Goal: Find specific page/section: Find specific page/section

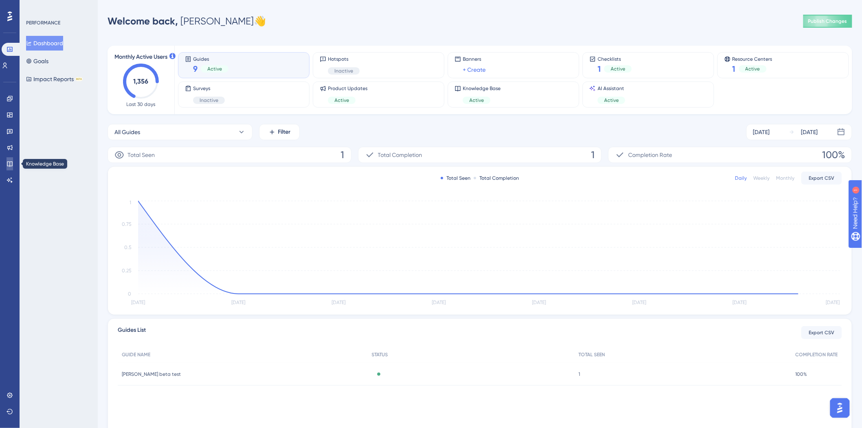
click at [11, 159] on link at bounding box center [10, 163] width 7 height 13
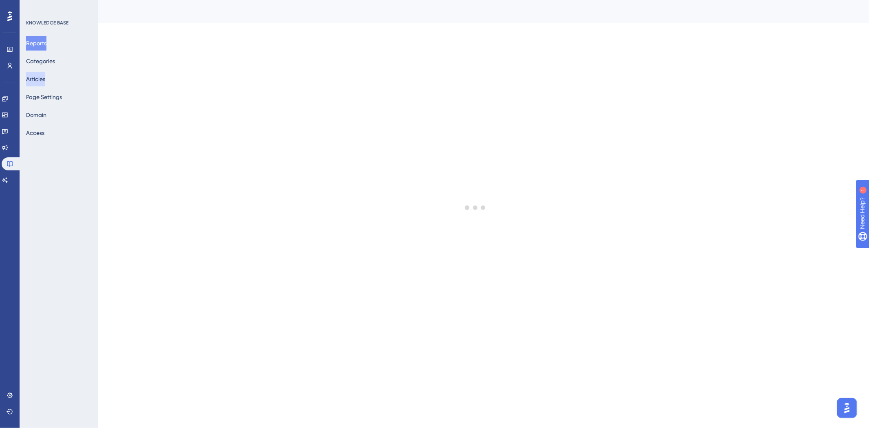
click at [45, 79] on button "Articles" at bounding box center [35, 79] width 19 height 15
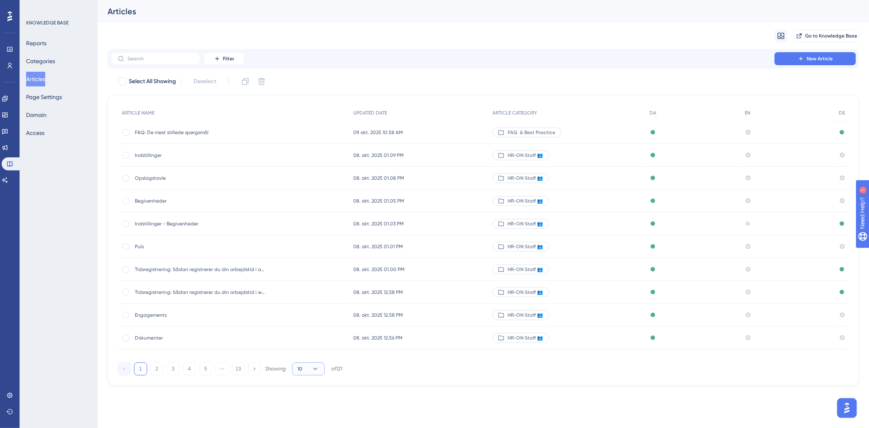
click at [306, 372] on button "10" at bounding box center [308, 368] width 33 height 13
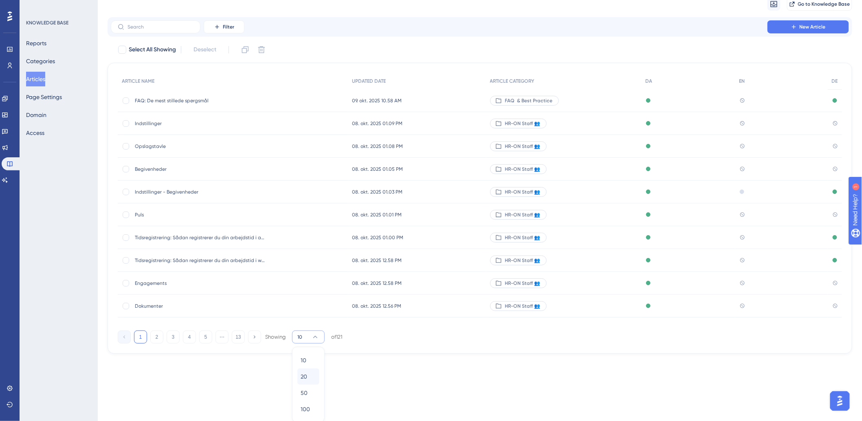
scroll to position [33, 0]
click at [313, 335] on icon at bounding box center [315, 336] width 8 height 8
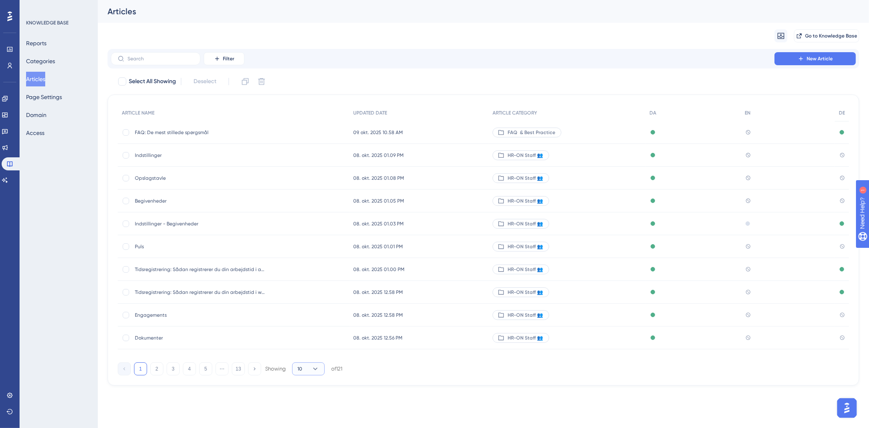
click at [313, 365] on icon at bounding box center [315, 369] width 8 height 8
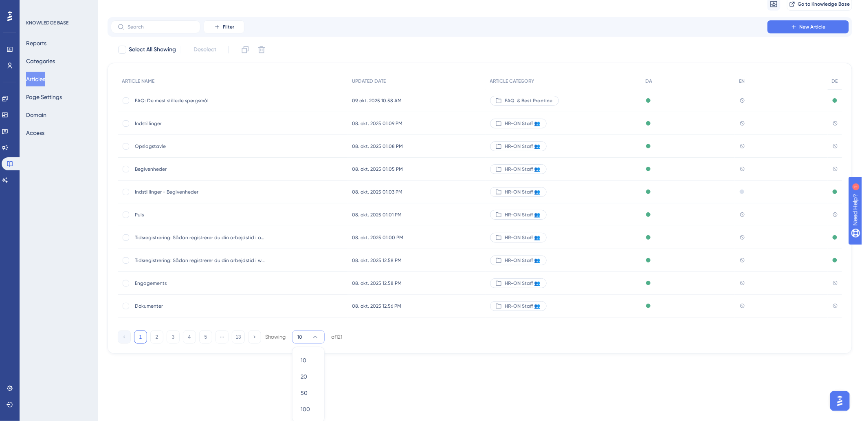
scroll to position [33, 0]
click at [323, 339] on button "10" at bounding box center [308, 335] width 33 height 13
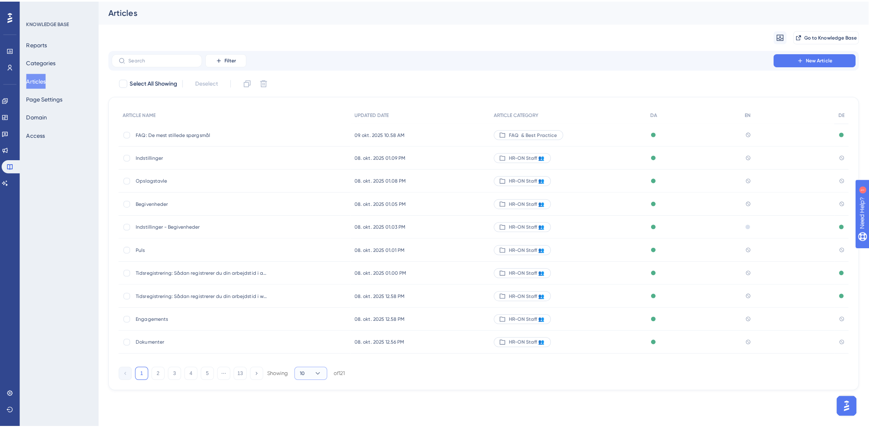
scroll to position [0, 0]
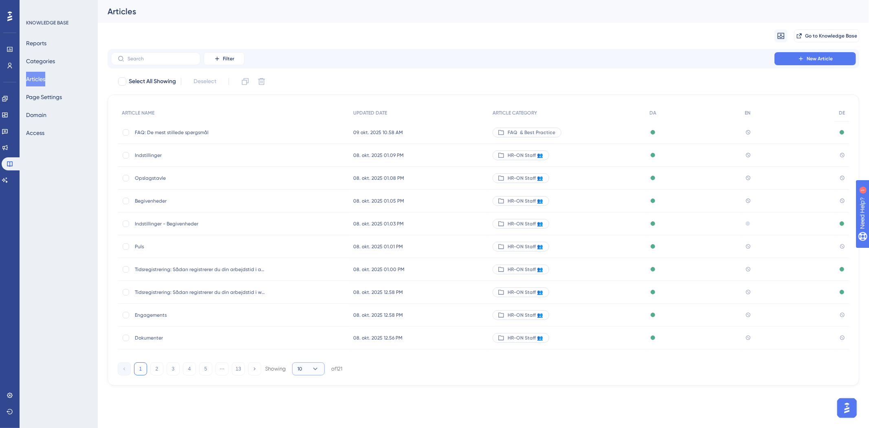
click at [309, 371] on button "10" at bounding box center [308, 368] width 33 height 13
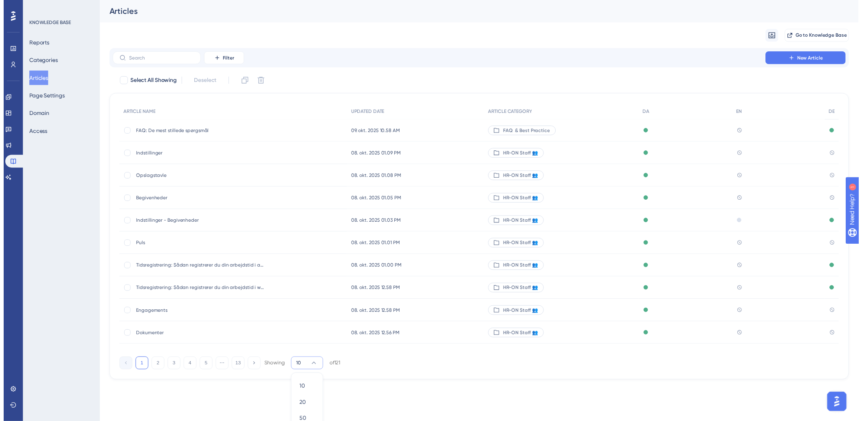
scroll to position [33, 0]
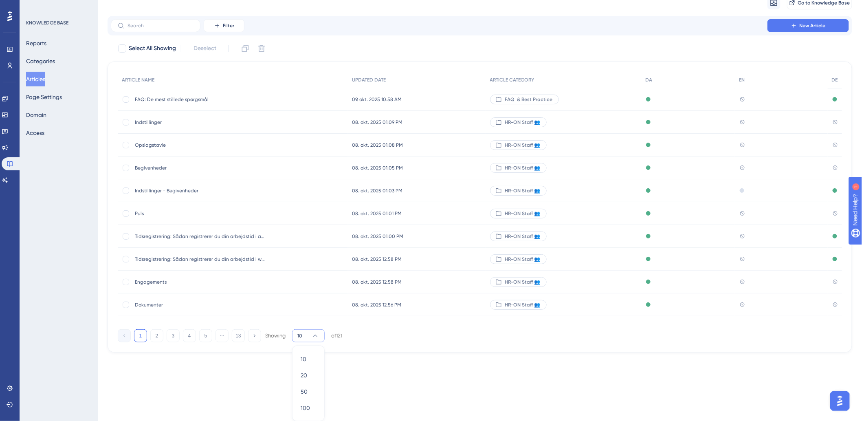
click at [315, 334] on icon at bounding box center [315, 336] width 8 height 8
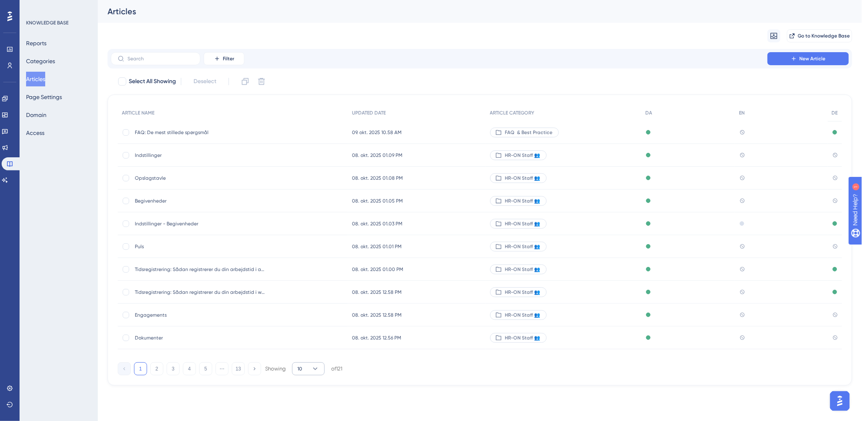
scroll to position [0, 0]
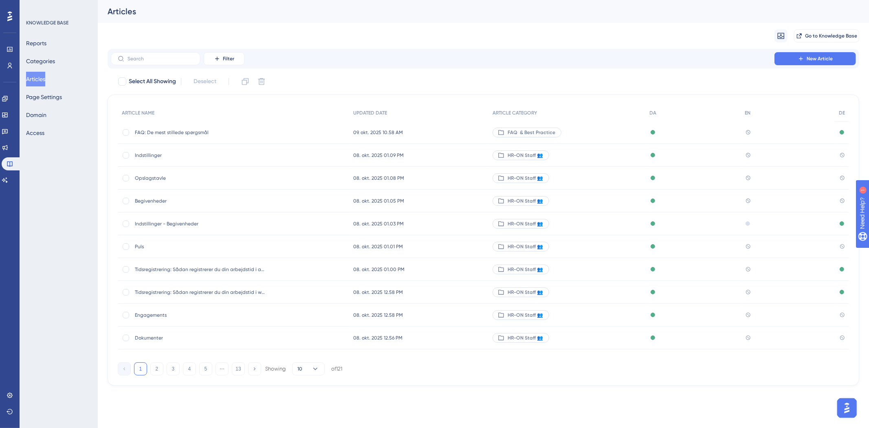
click at [311, 377] on div "ARTICLE NAME UPDATED DATE ARTICLE CATEGORY DA EN DE FAQ: De mest stillede spørg…" at bounding box center [484, 240] width 752 height 291
click at [316, 371] on icon at bounding box center [315, 369] width 8 height 8
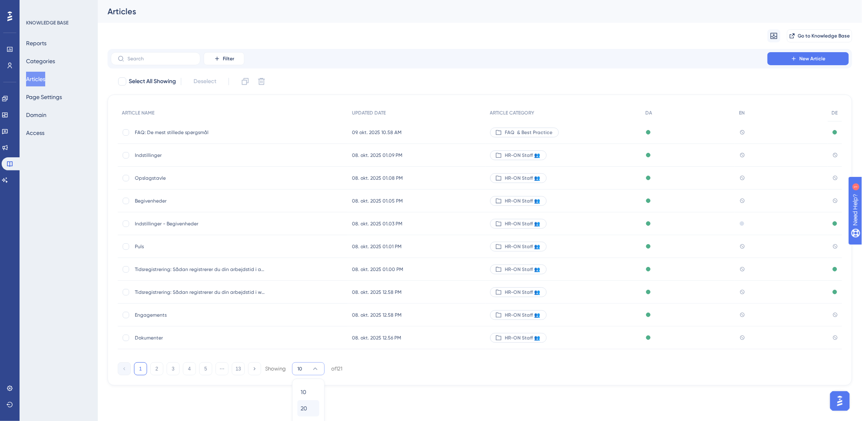
scroll to position [33, 0]
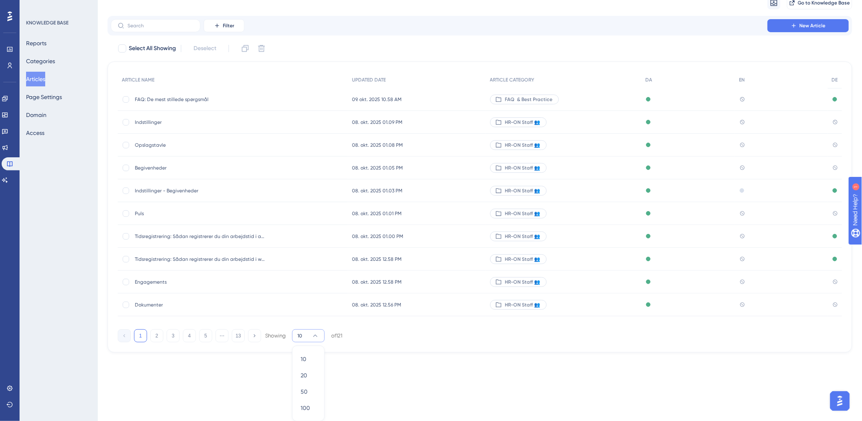
click at [320, 340] on button "10" at bounding box center [308, 335] width 33 height 13
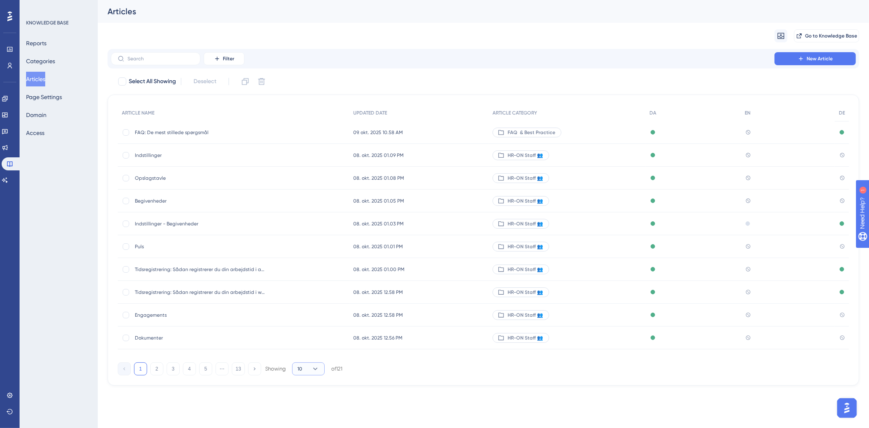
click at [302, 366] on span "10" at bounding box center [299, 369] width 5 height 7
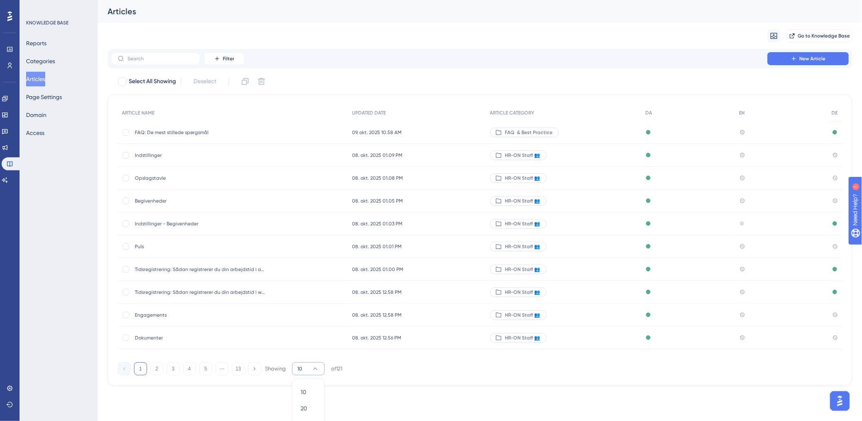
scroll to position [33, 0]
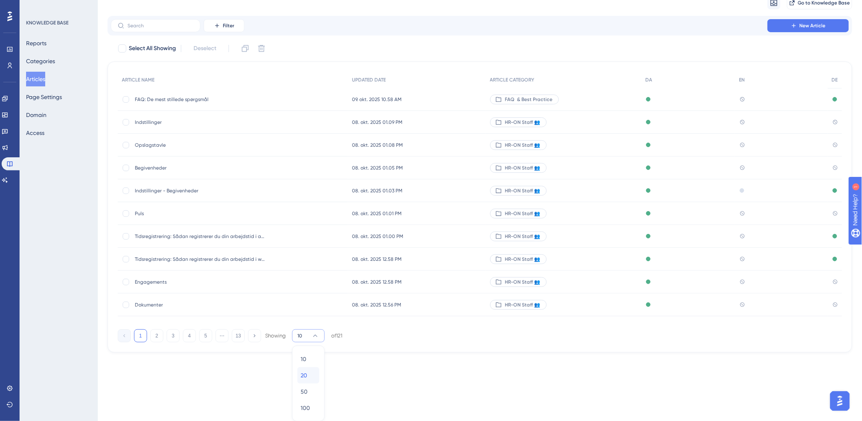
click at [311, 380] on div "20 20" at bounding box center [308, 375] width 15 height 16
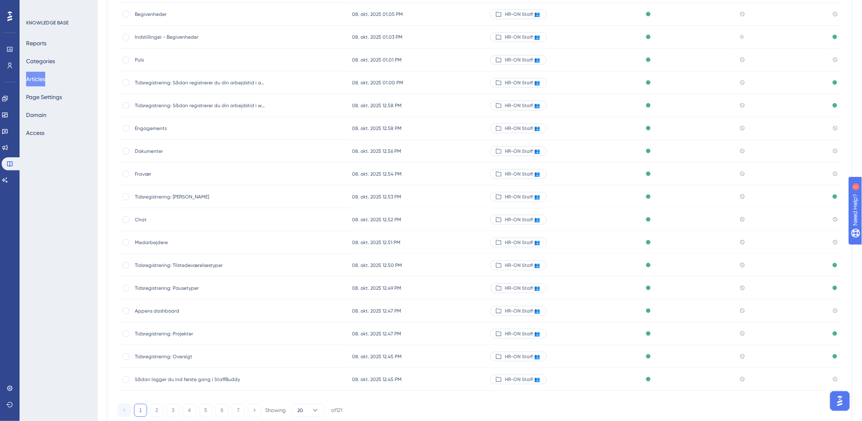
scroll to position [218, 0]
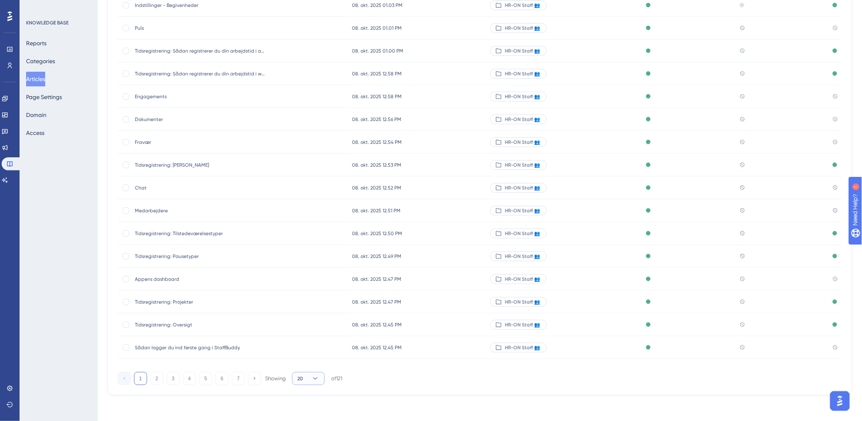
click at [313, 376] on icon at bounding box center [315, 378] width 8 height 8
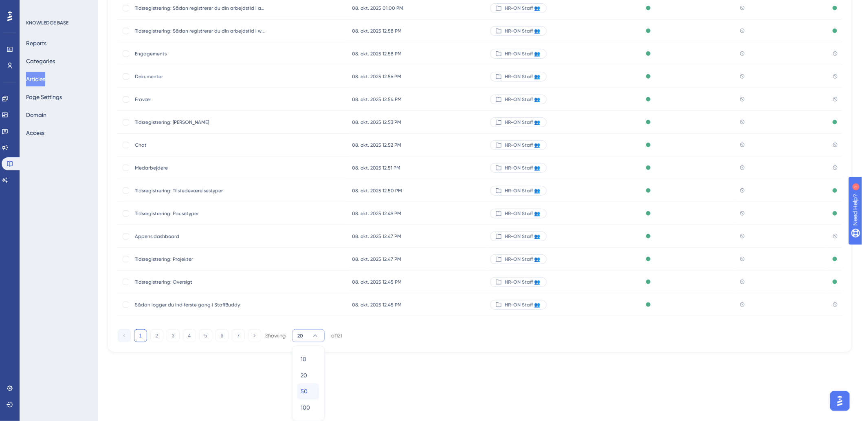
click at [313, 394] on div "50 50" at bounding box center [308, 391] width 15 height 16
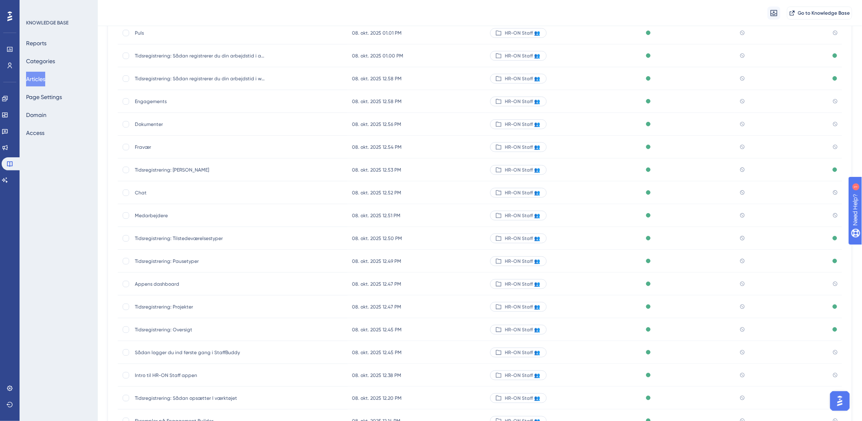
scroll to position [317, 0]
